Goal: Task Accomplishment & Management: Use online tool/utility

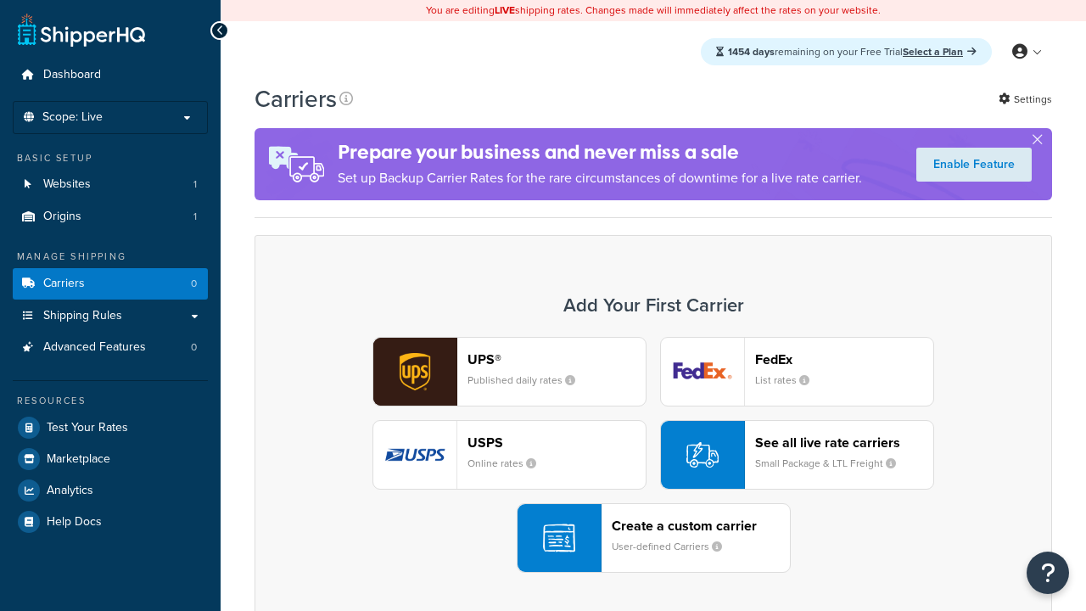
click at [653, 455] on div "UPS® Published daily rates FedEx List rates USPS Online rates See all live rate…" at bounding box center [653, 455] width 762 height 236
click at [653, 538] on div "Create a custom carrier User-defined Carriers" at bounding box center [701, 538] width 178 height 41
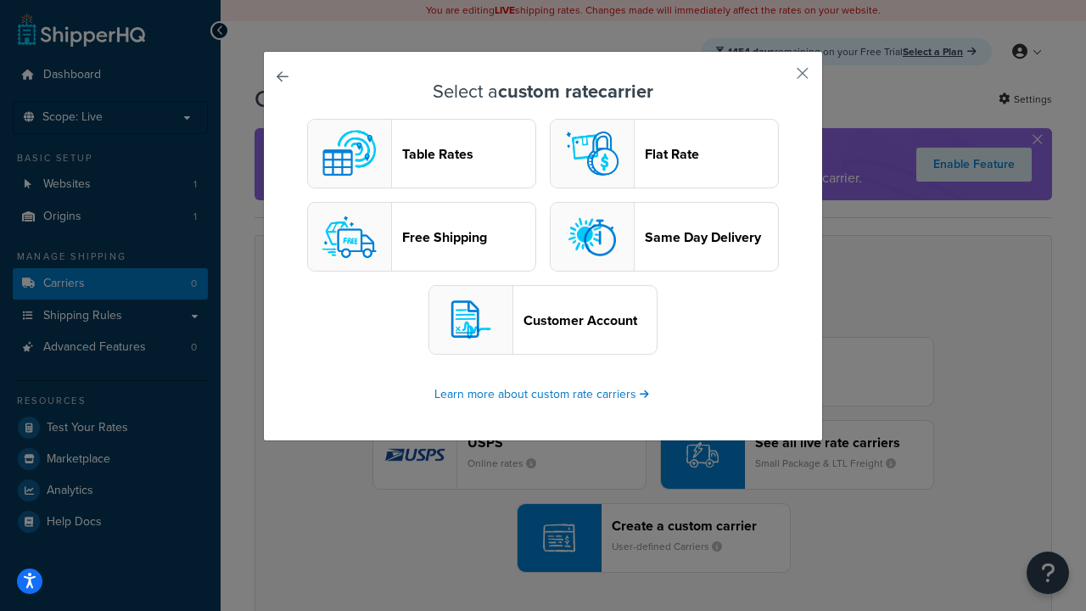
click at [422, 154] on header "Table Rates" at bounding box center [468, 154] width 133 height 16
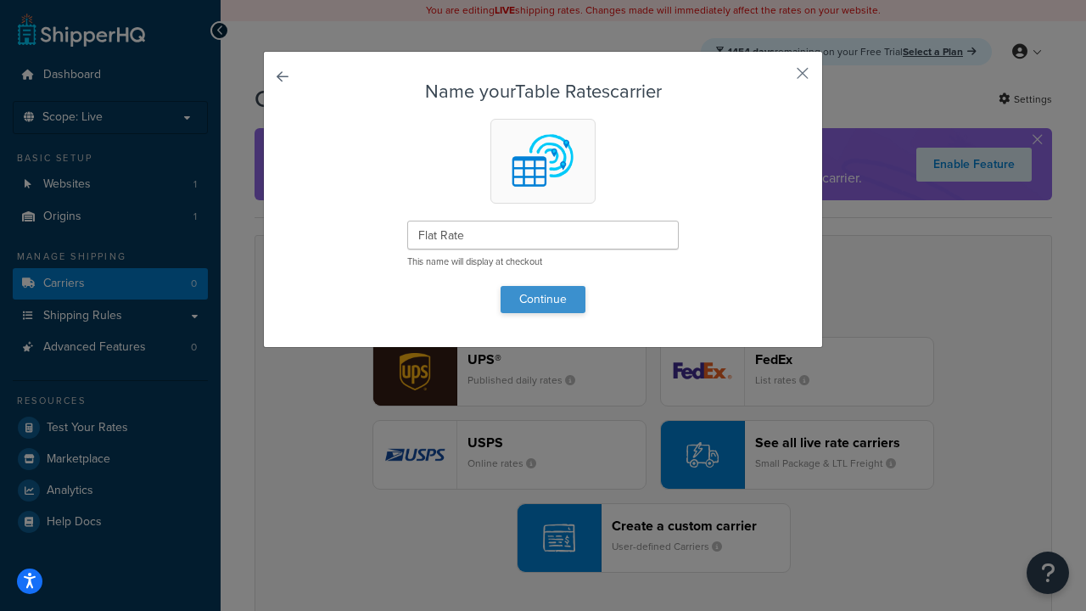
type input "Flat Rate"
click at [543, 299] on button "Continue" at bounding box center [543, 299] width 85 height 27
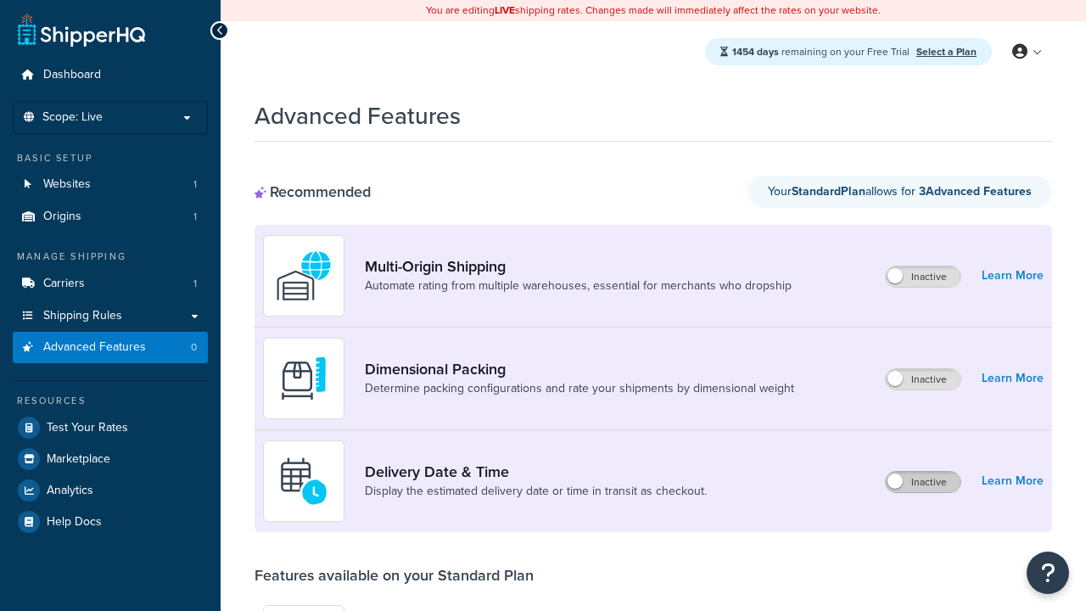
click at [923, 482] on label "Inactive" at bounding box center [923, 482] width 75 height 20
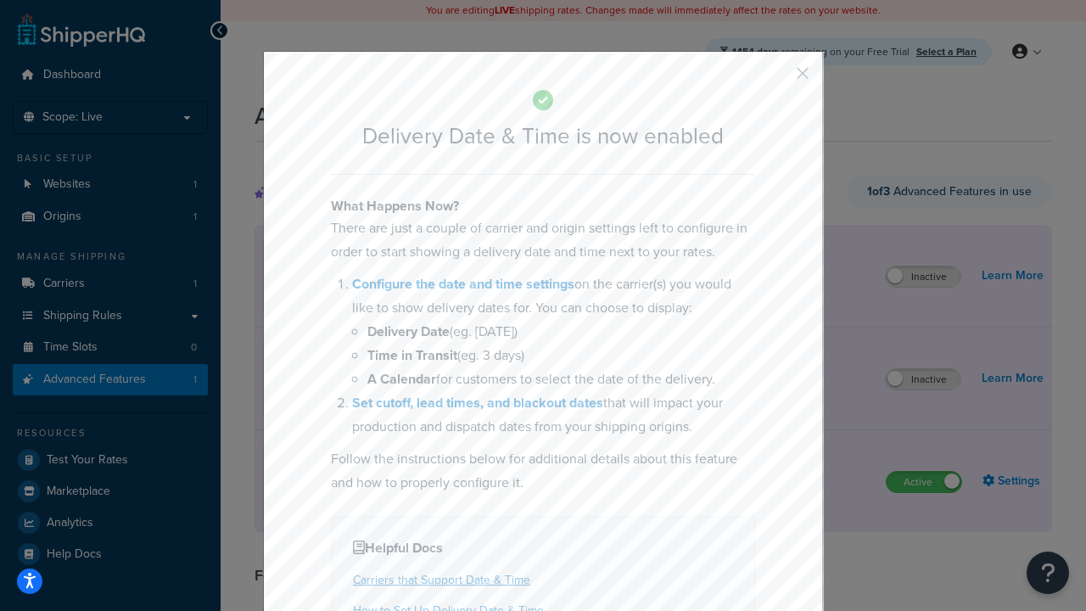
click at [777, 77] on button "button" at bounding box center [777, 79] width 4 height 4
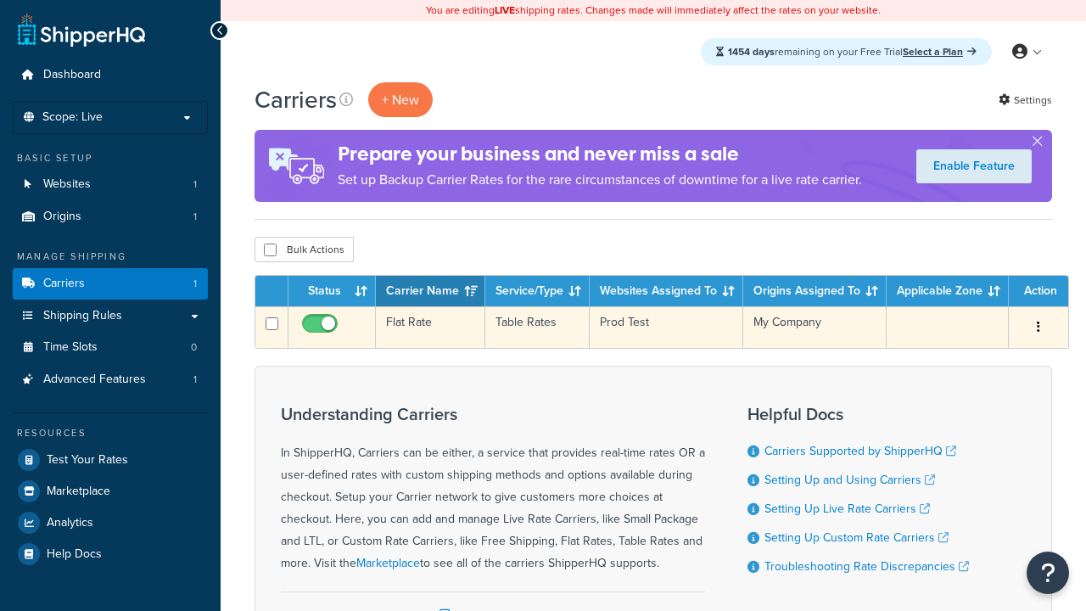
click at [430, 327] on td "Flat Rate" at bounding box center [430, 327] width 109 height 42
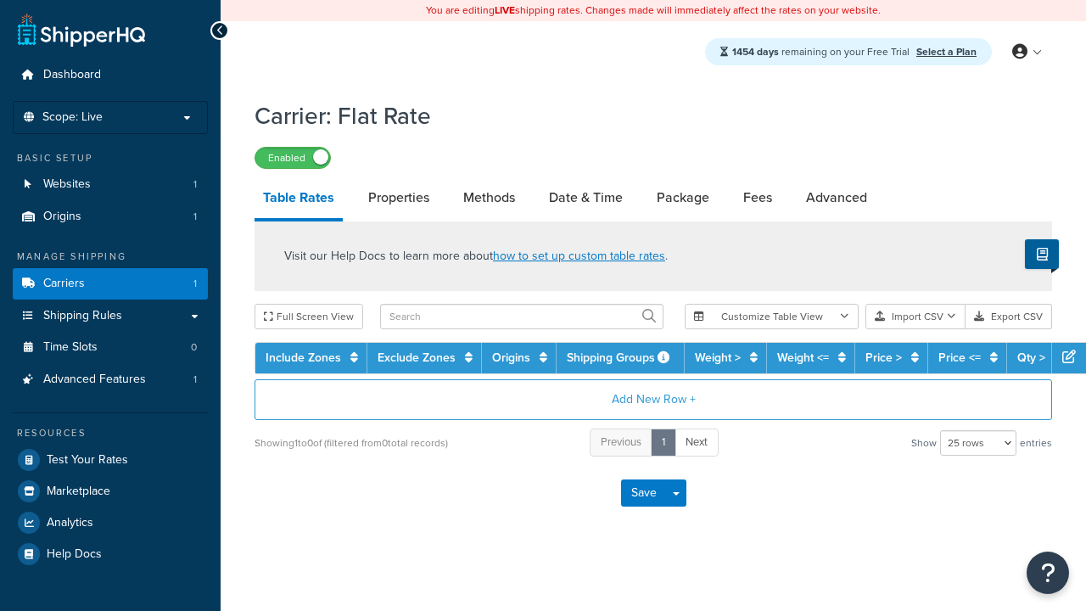
select select "25"
click at [585, 199] on link "Date & Time" at bounding box center [585, 197] width 91 height 41
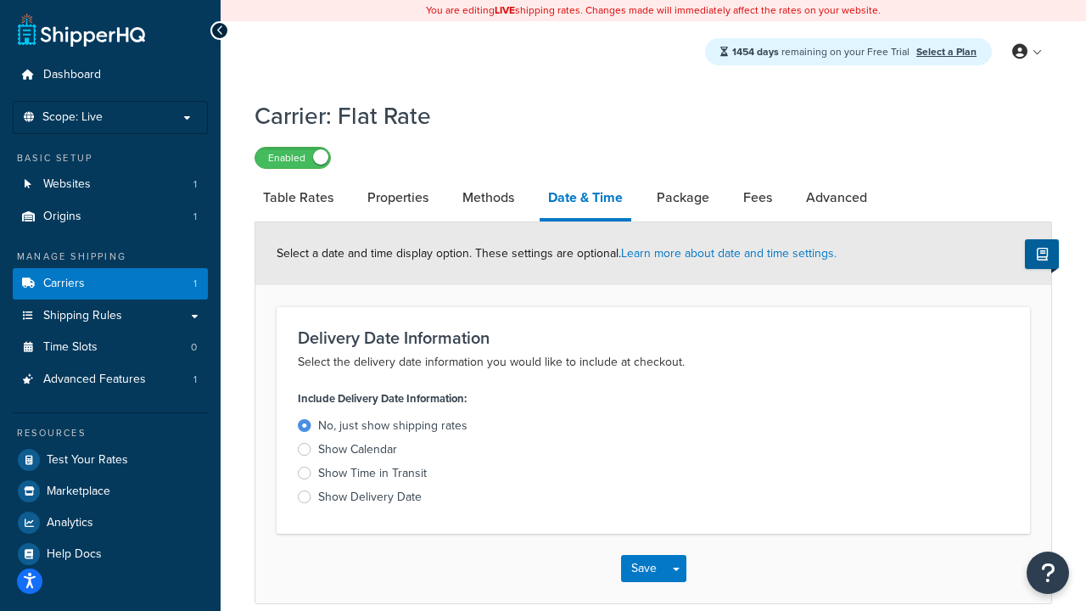
click at [372, 476] on div "Show Time in Transit" at bounding box center [372, 473] width 109 height 17
click at [0, 0] on input "Show Time in Transit" at bounding box center [0, 0] width 0 height 0
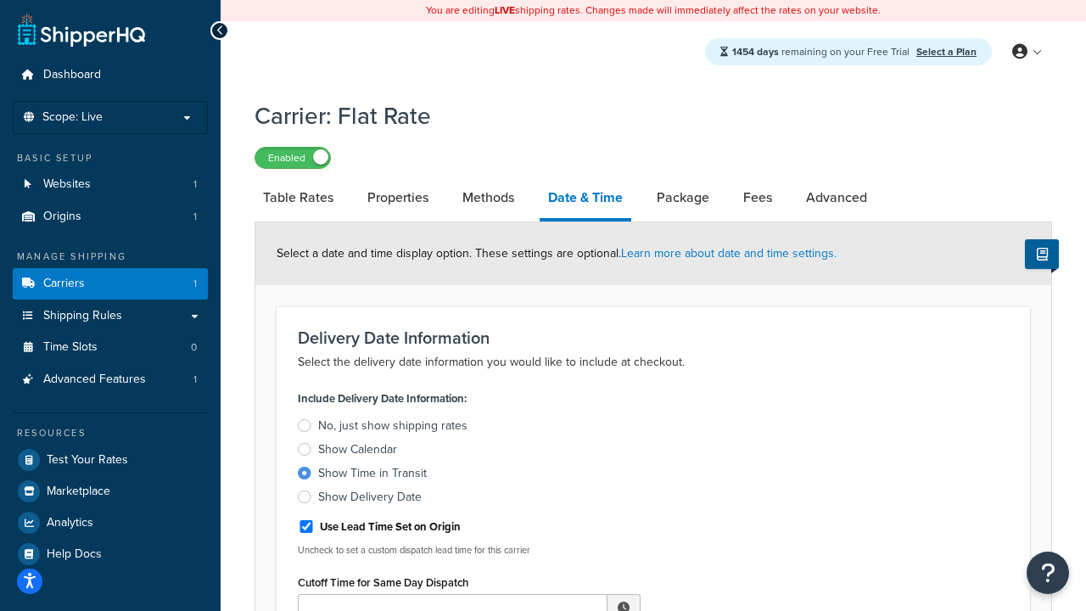
click at [372, 476] on div "Show Time in Transit" at bounding box center [372, 473] width 109 height 17
click at [0, 0] on input "Show Time in Transit" at bounding box center [0, 0] width 0 height 0
type input "11:00 AM"
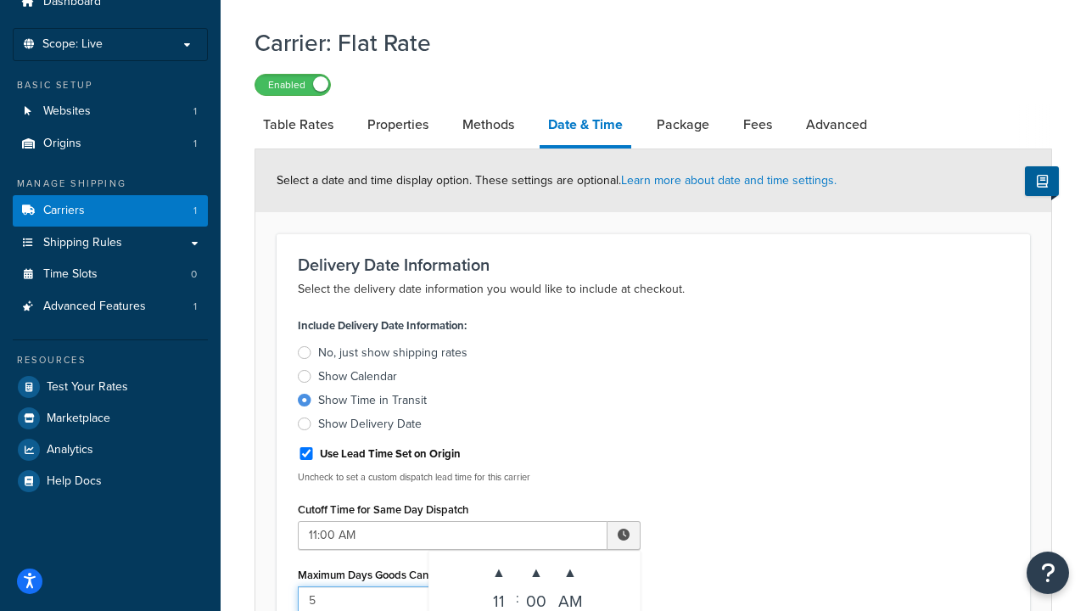
type input "5"
type input "Delivered on:"
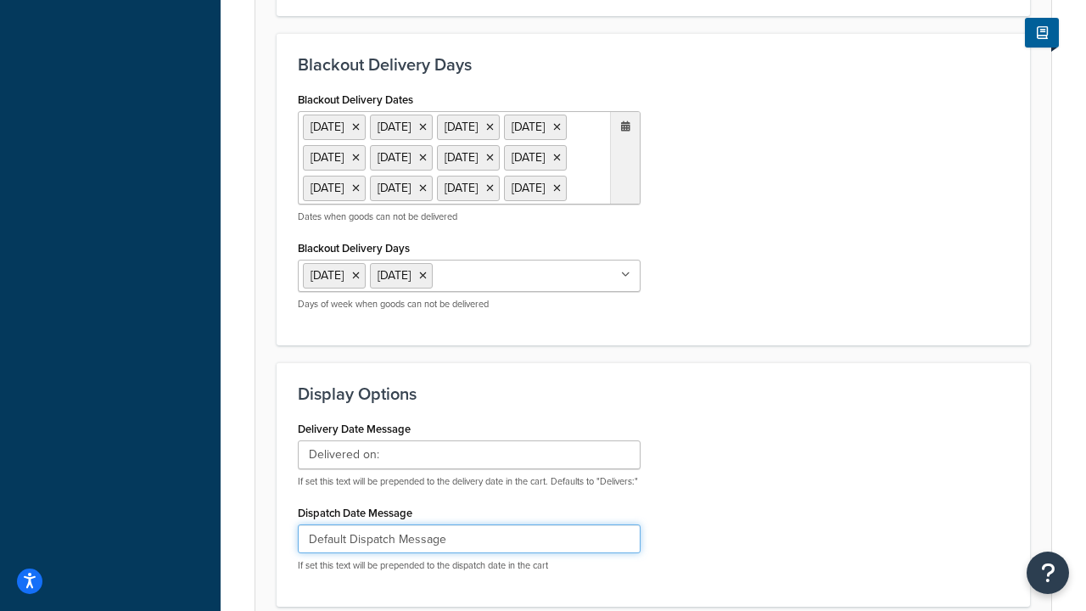
type input "Default Dispatch Message"
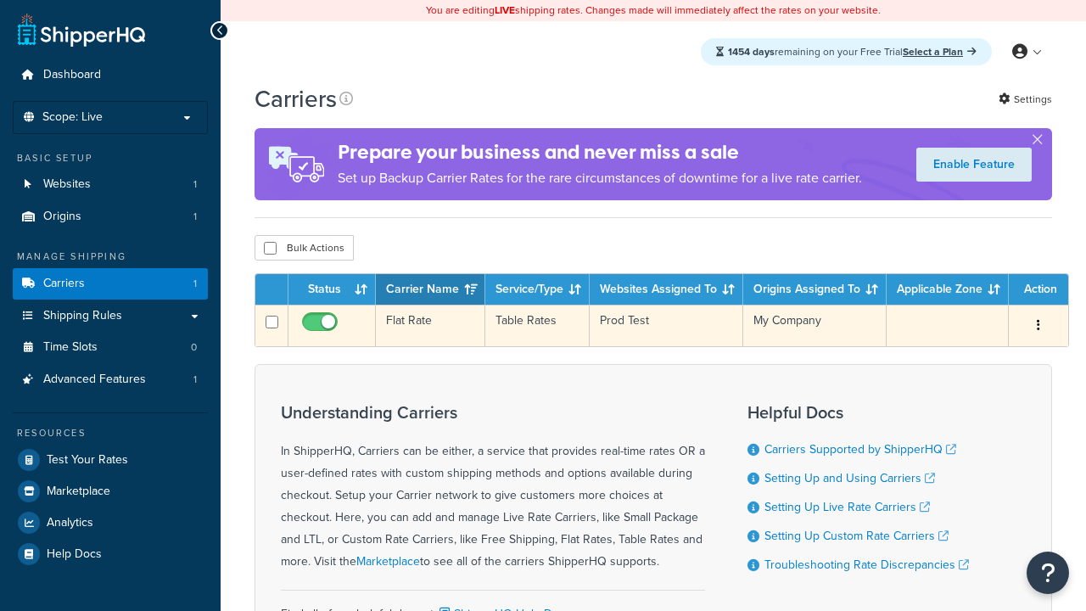
click at [430, 326] on td "Flat Rate" at bounding box center [430, 326] width 109 height 42
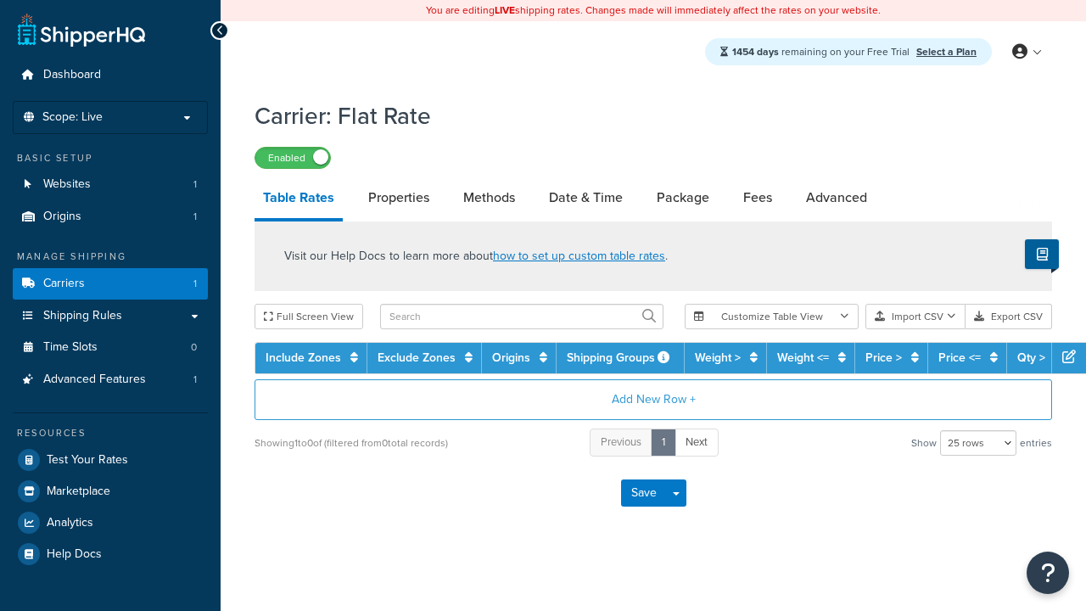
select select "25"
click at [585, 199] on link "Date & Time" at bounding box center [585, 197] width 91 height 41
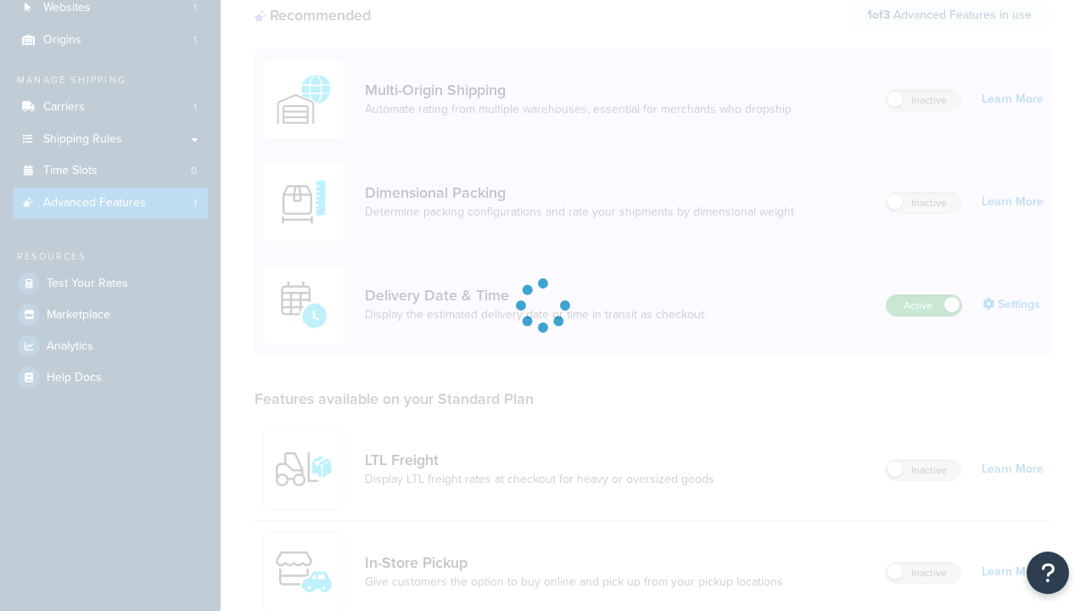
click at [924, 295] on label "Active" at bounding box center [924, 305] width 75 height 20
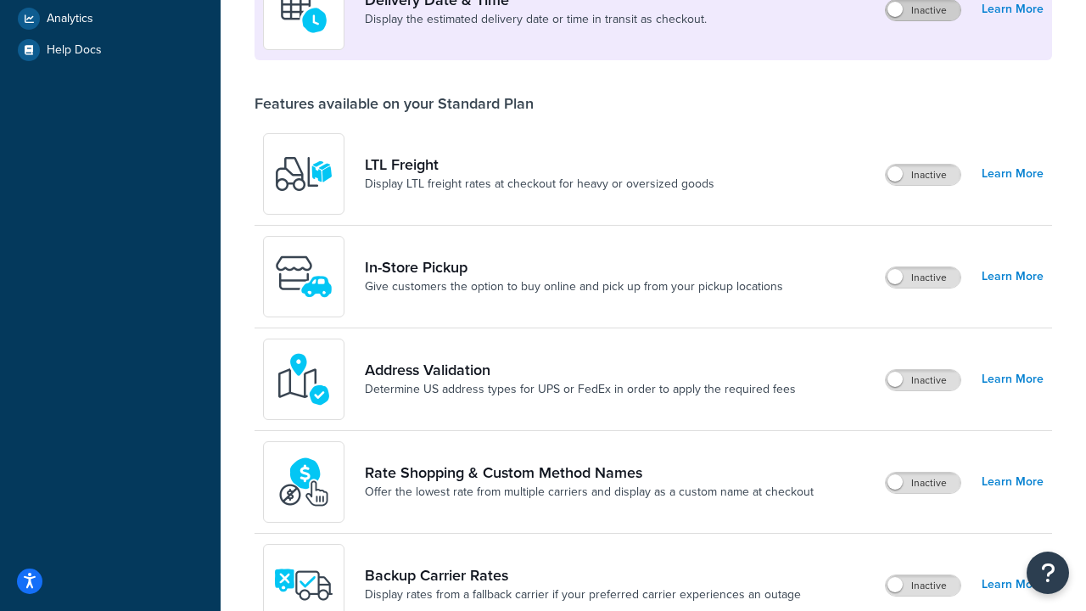
scroll to position [439, 0]
